Goal: Information Seeking & Learning: Learn about a topic

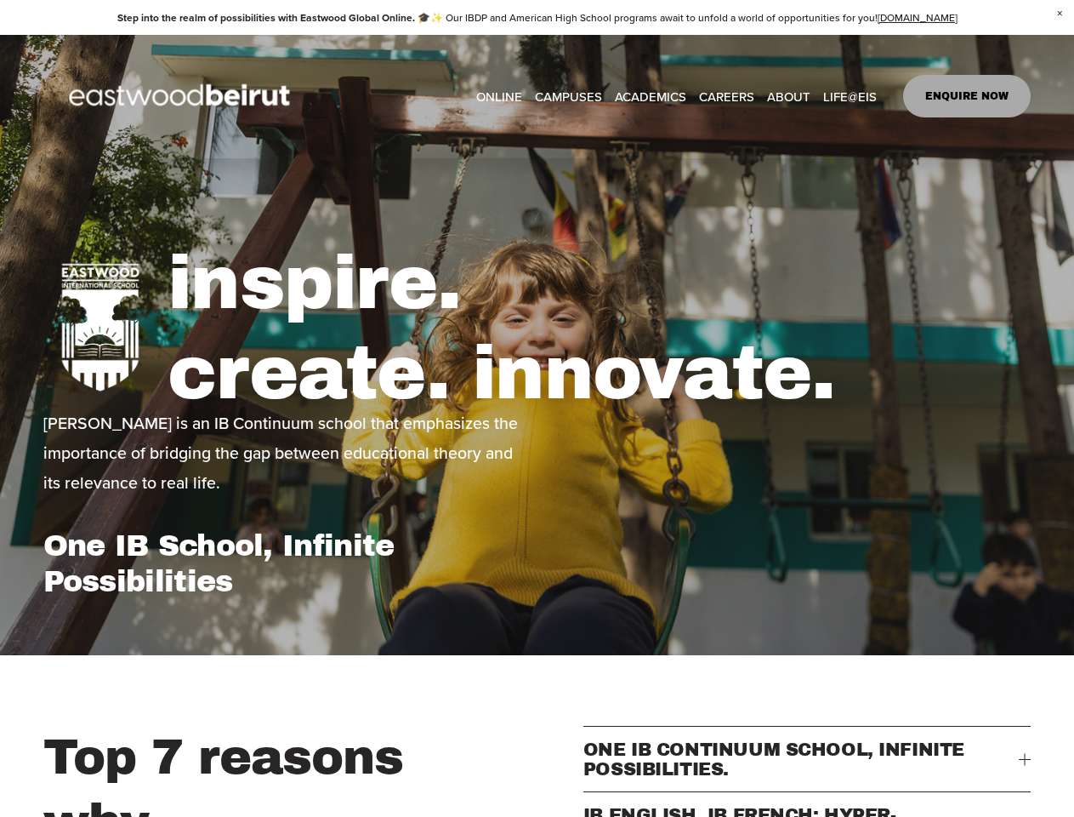
click at [807, 769] on span "ONE IB CONTINUUM SCHOOL, INFINITE POSSIBILITIES." at bounding box center [801, 758] width 436 height 39
click at [807, 811] on button "IB ENGLISH, IB FRENCH: HYPER-CONNECTED." at bounding box center [807, 824] width 448 height 65
